Goal: Check status: Check status

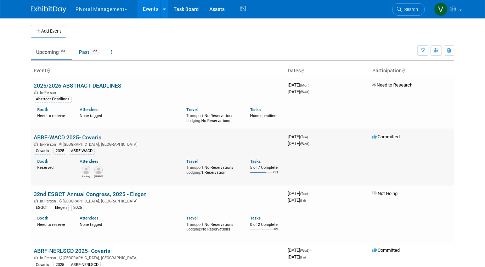
scroll to position [729, 0]
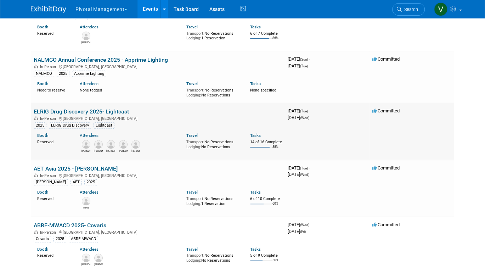
click at [95, 115] on link "ELRIG Drug Discovery 2025- Lightcast" at bounding box center [81, 111] width 95 height 7
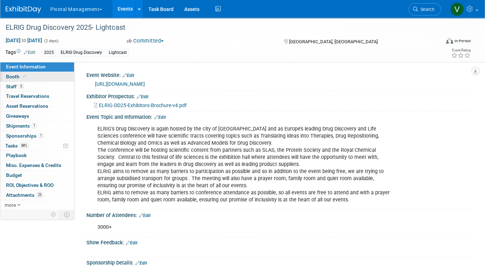
click at [35, 78] on link "Booth" at bounding box center [37, 77] width 74 height 10
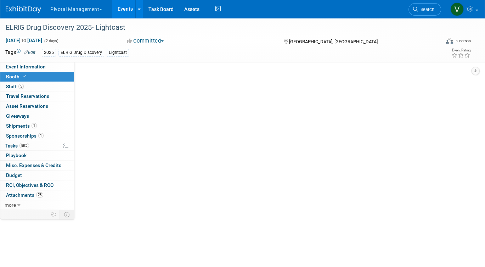
select select "Yes"
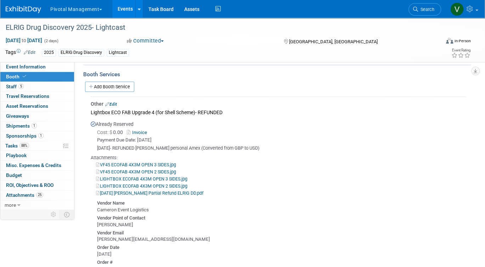
scroll to position [555, 0]
click at [143, 130] on link "Invoice" at bounding box center [138, 132] width 23 height 5
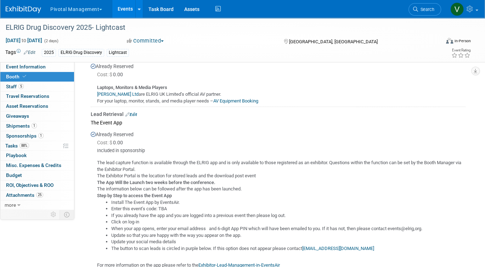
scroll to position [1300, 0]
click at [125, 11] on link "Events" at bounding box center [125, 9] width 26 height 18
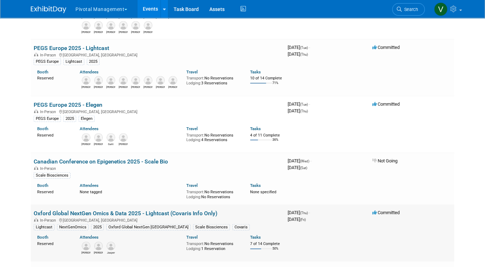
scroll to position [1420, 0]
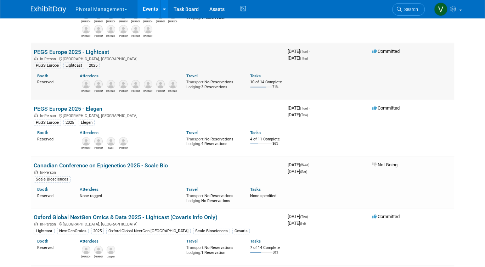
click at [79, 55] on link "PEGS Europe 2025 - Lightcast" at bounding box center [71, 51] width 75 height 7
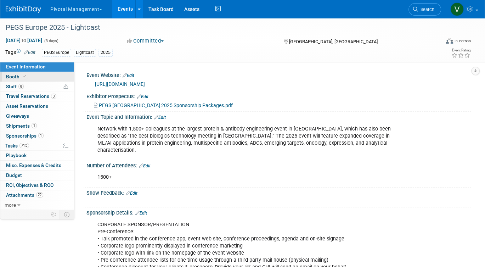
click at [57, 78] on link "Booth" at bounding box center [37, 77] width 74 height 10
select select "Yes"
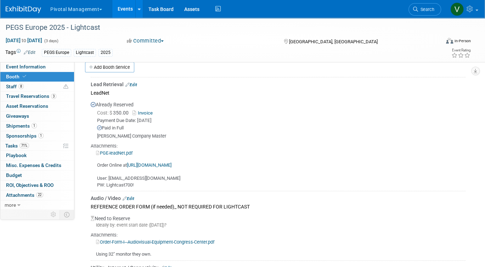
scroll to position [707, 0]
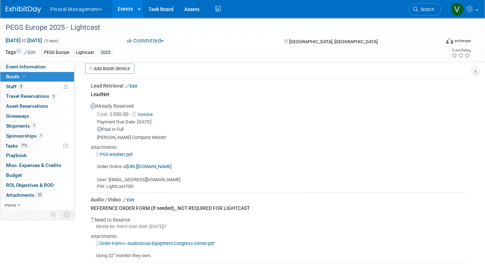
click at [147, 112] on link "Invoice" at bounding box center [143, 114] width 23 height 5
